Goal: Check status: Check status

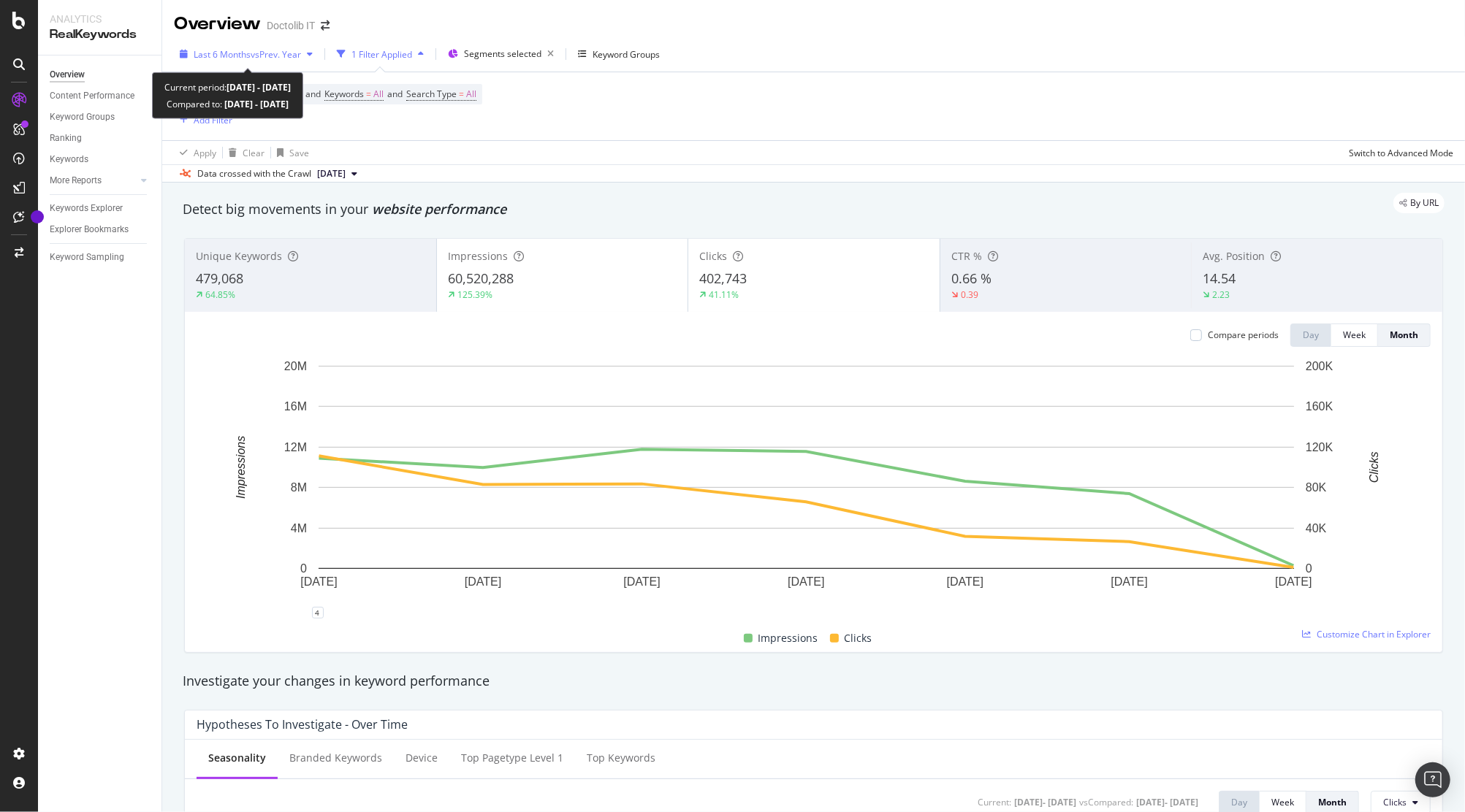
click at [249, 51] on span "Last 6 Months" at bounding box center [222, 54] width 57 height 13
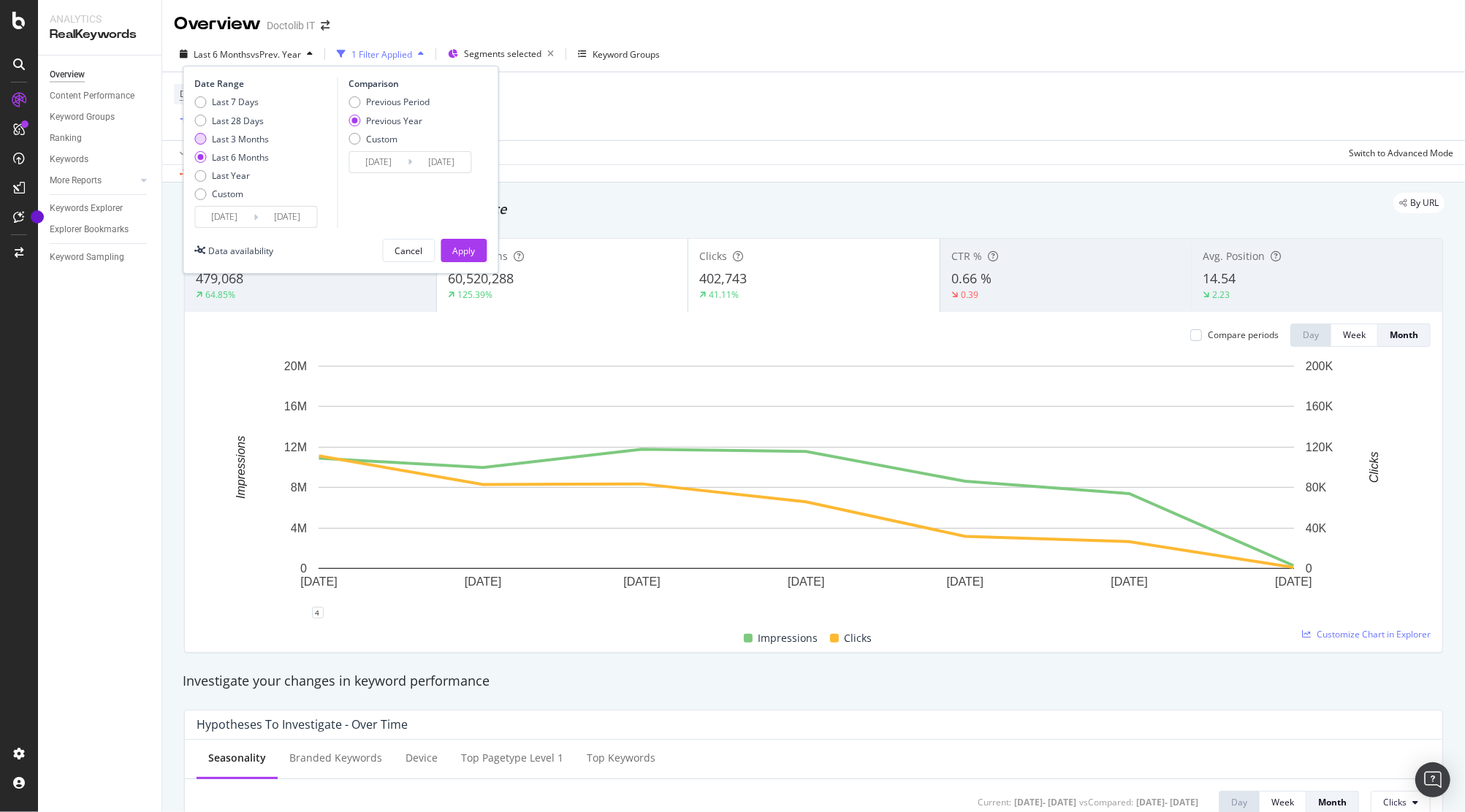
click at [238, 137] on div "Last 3 Months" at bounding box center [240, 139] width 57 height 13
type input "[DATE]"
click at [467, 249] on div "Apply" at bounding box center [464, 251] width 22 height 13
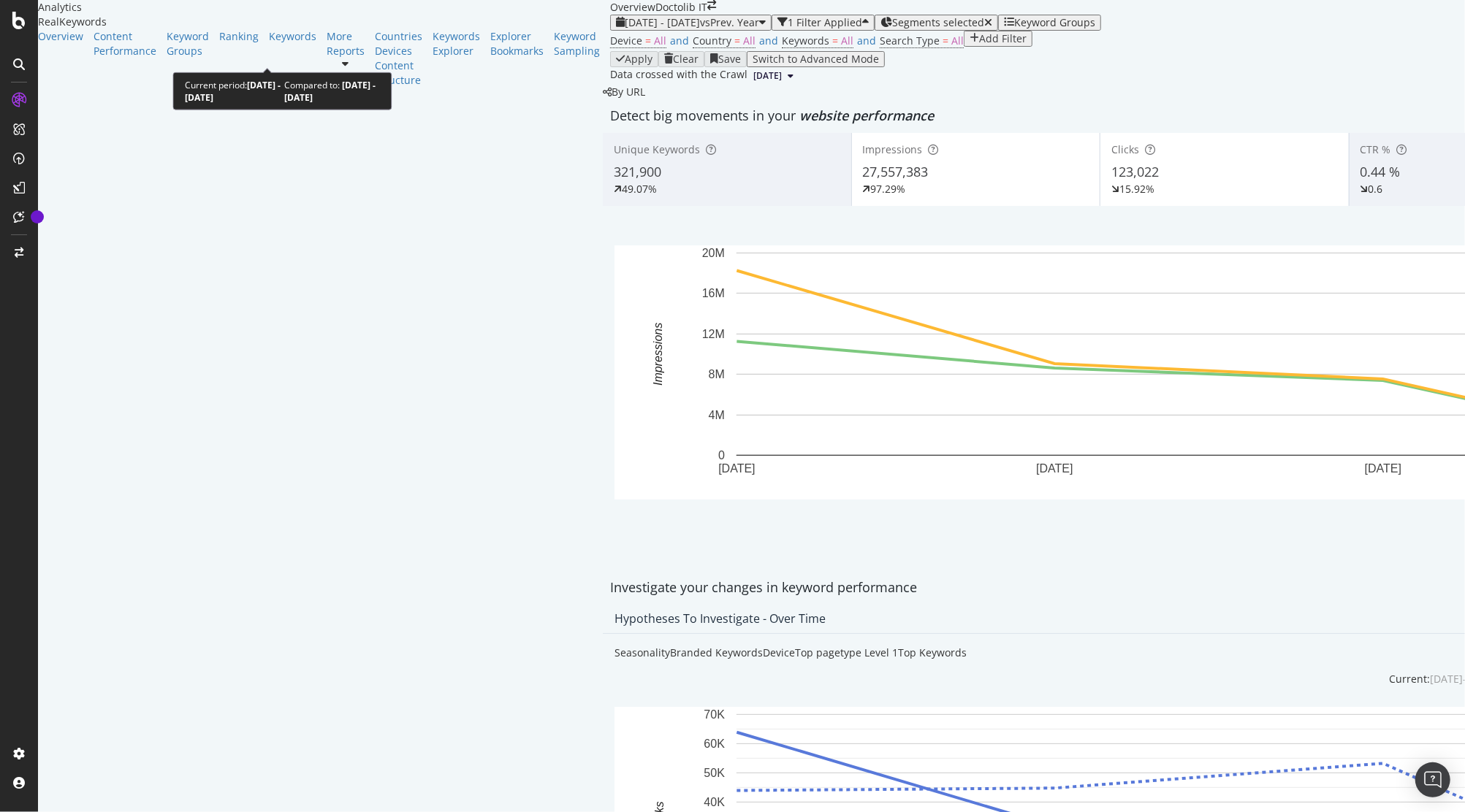
click at [625, 29] on span "[DATE] - [DATE]" at bounding box center [662, 22] width 75 height 14
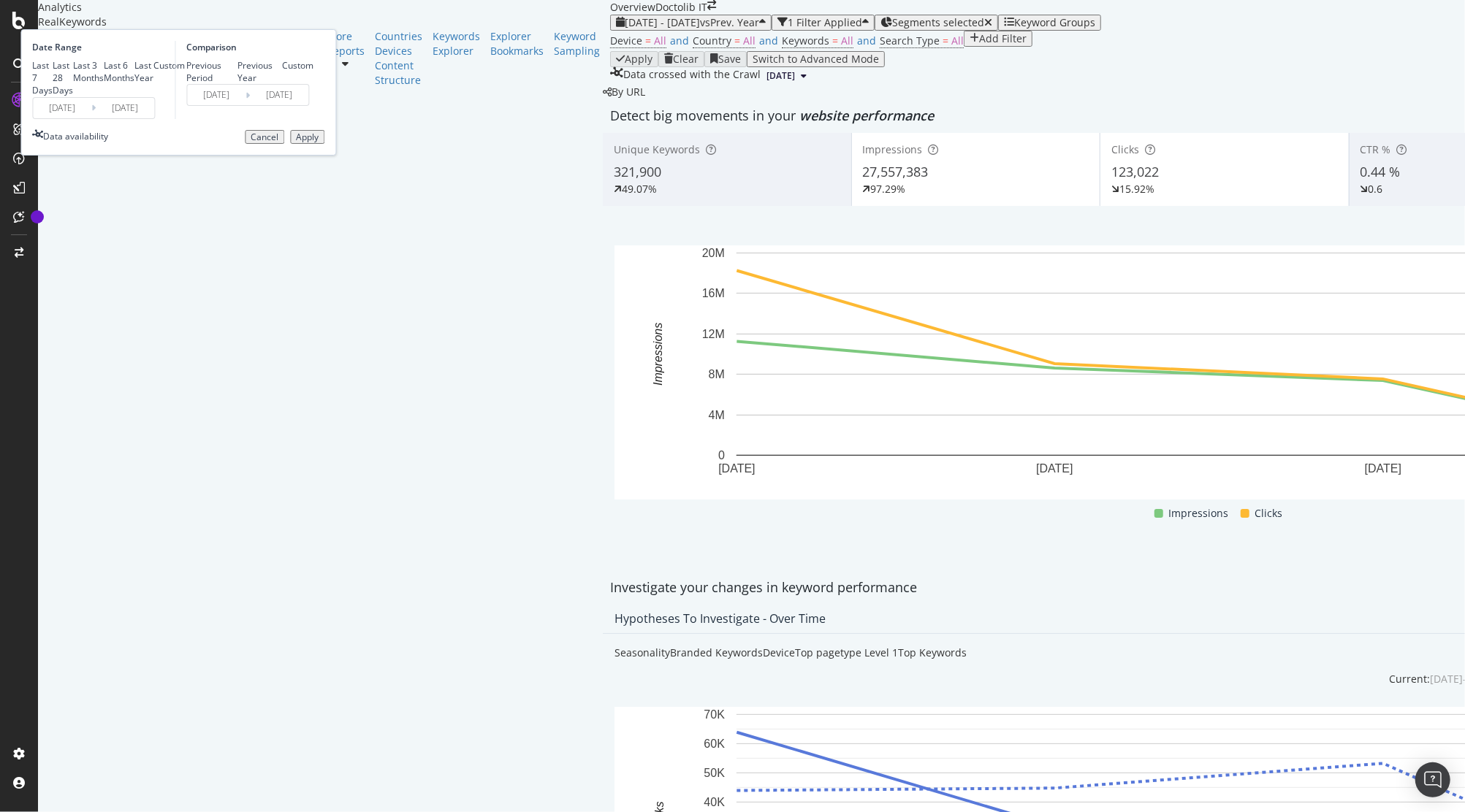
click at [104, 84] on div "Last 6 Months" at bounding box center [104, 71] width 0 height 25
type input "2025/03/07"
type input "2025/09/06"
type input "2024/03/08"
type input "2024/09/07"
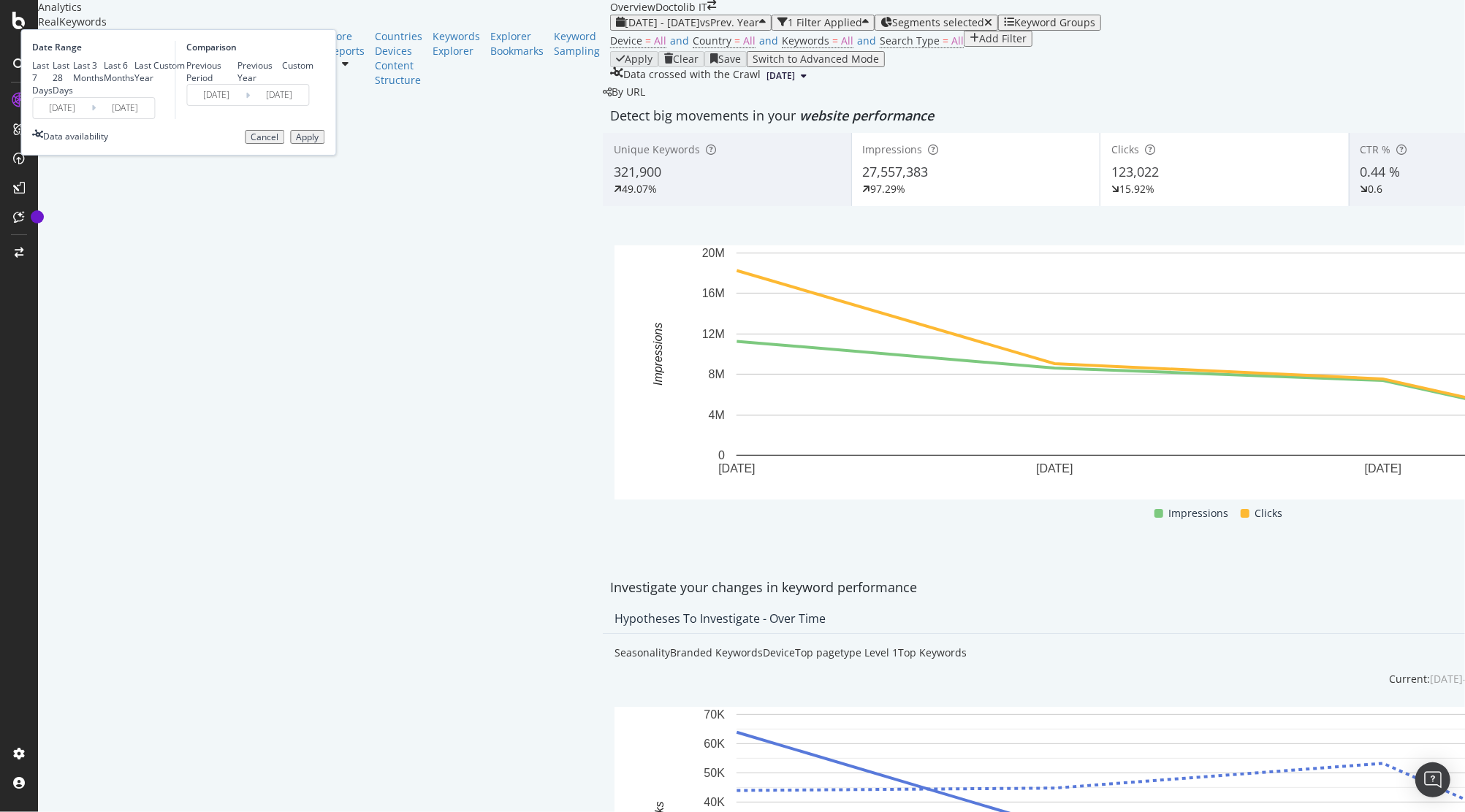
click at [319, 143] on div "Apply" at bounding box center [307, 137] width 22 height 10
